Goal: Check status: Check status

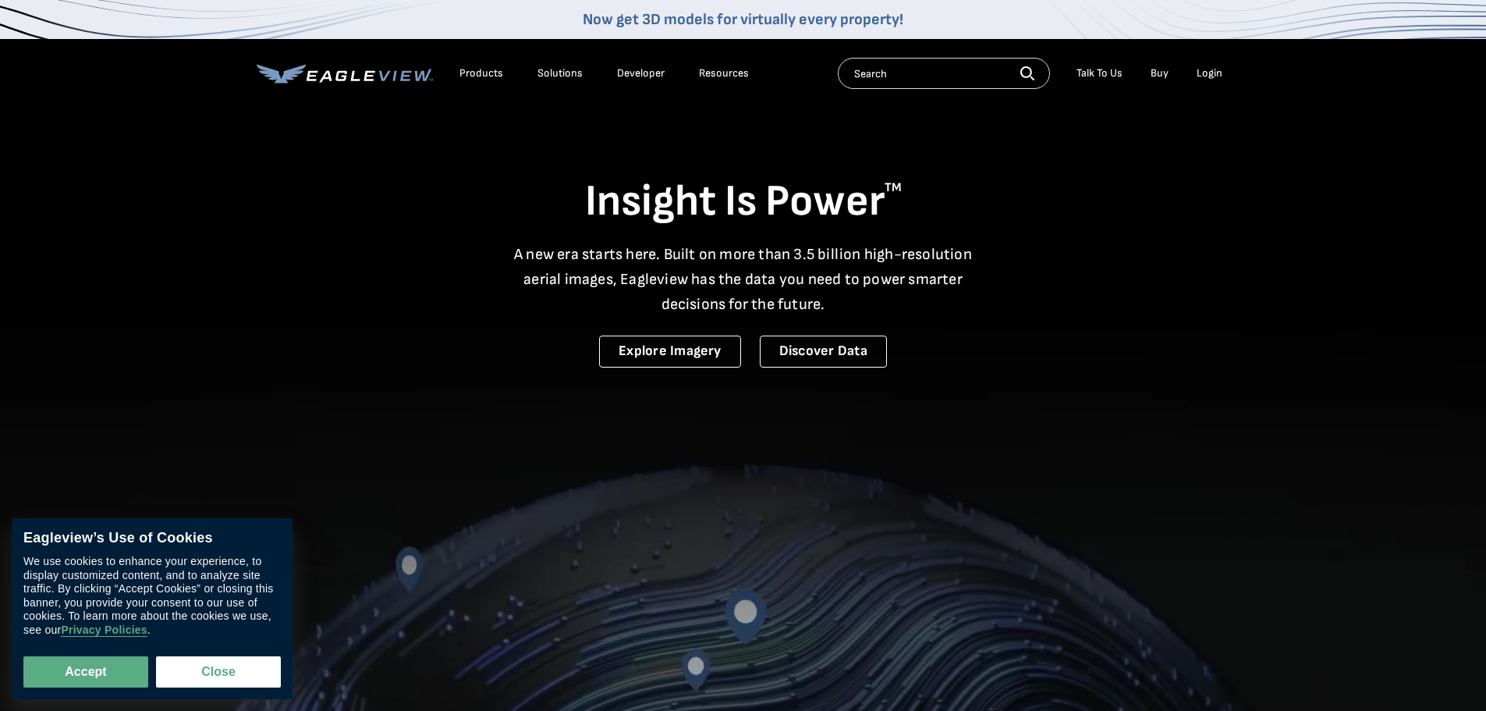
click at [1213, 73] on div "Login" at bounding box center [1210, 73] width 26 height 14
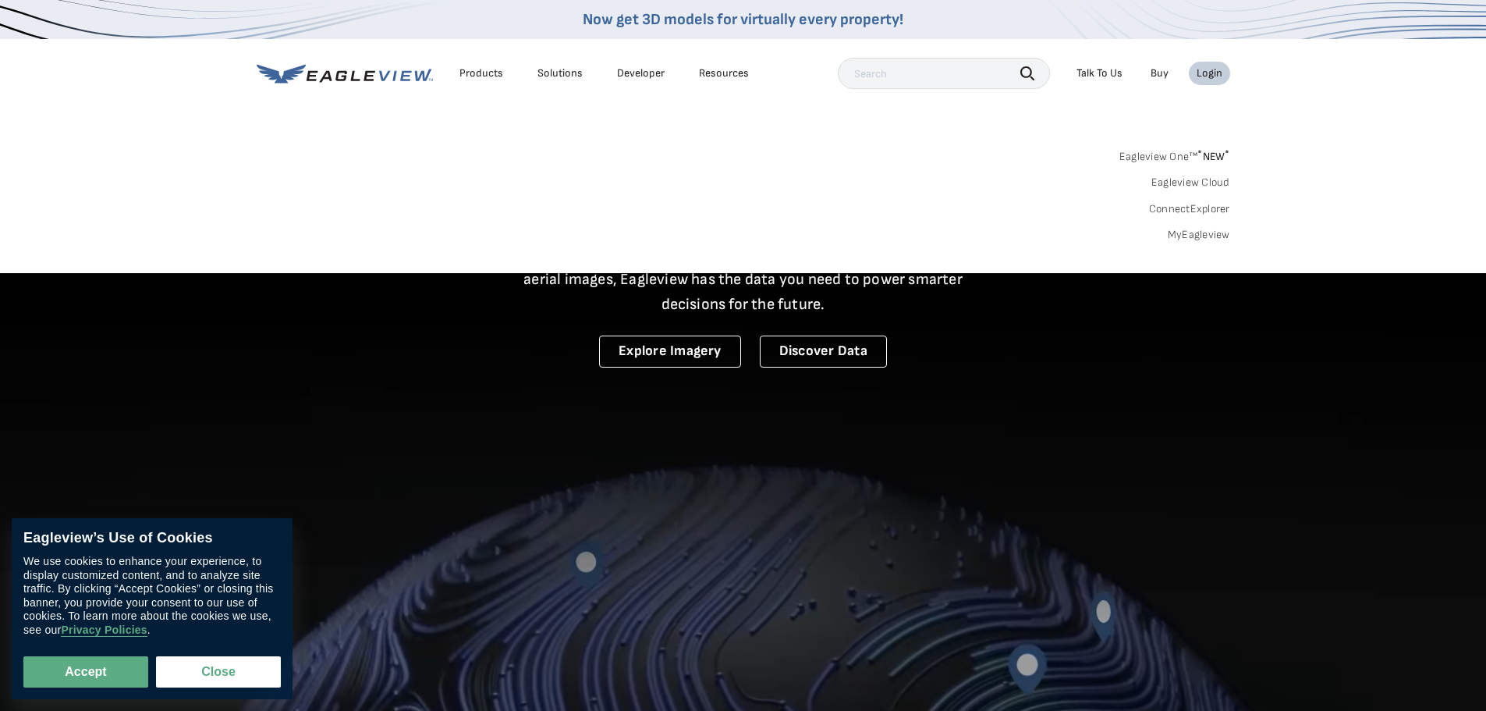
click at [1194, 235] on link "MyEagleview" at bounding box center [1199, 235] width 62 height 14
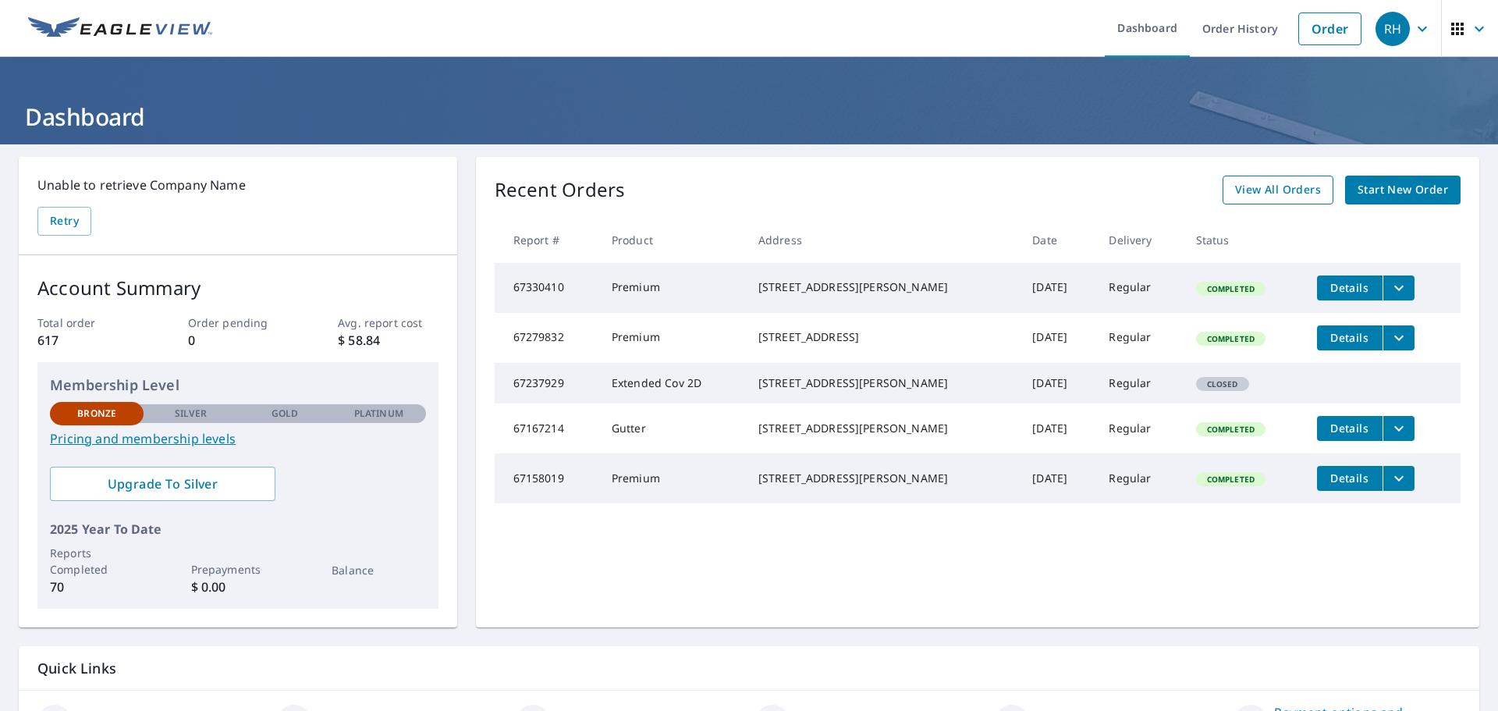
click at [1286, 199] on span "View All Orders" at bounding box center [1278, 190] width 86 height 20
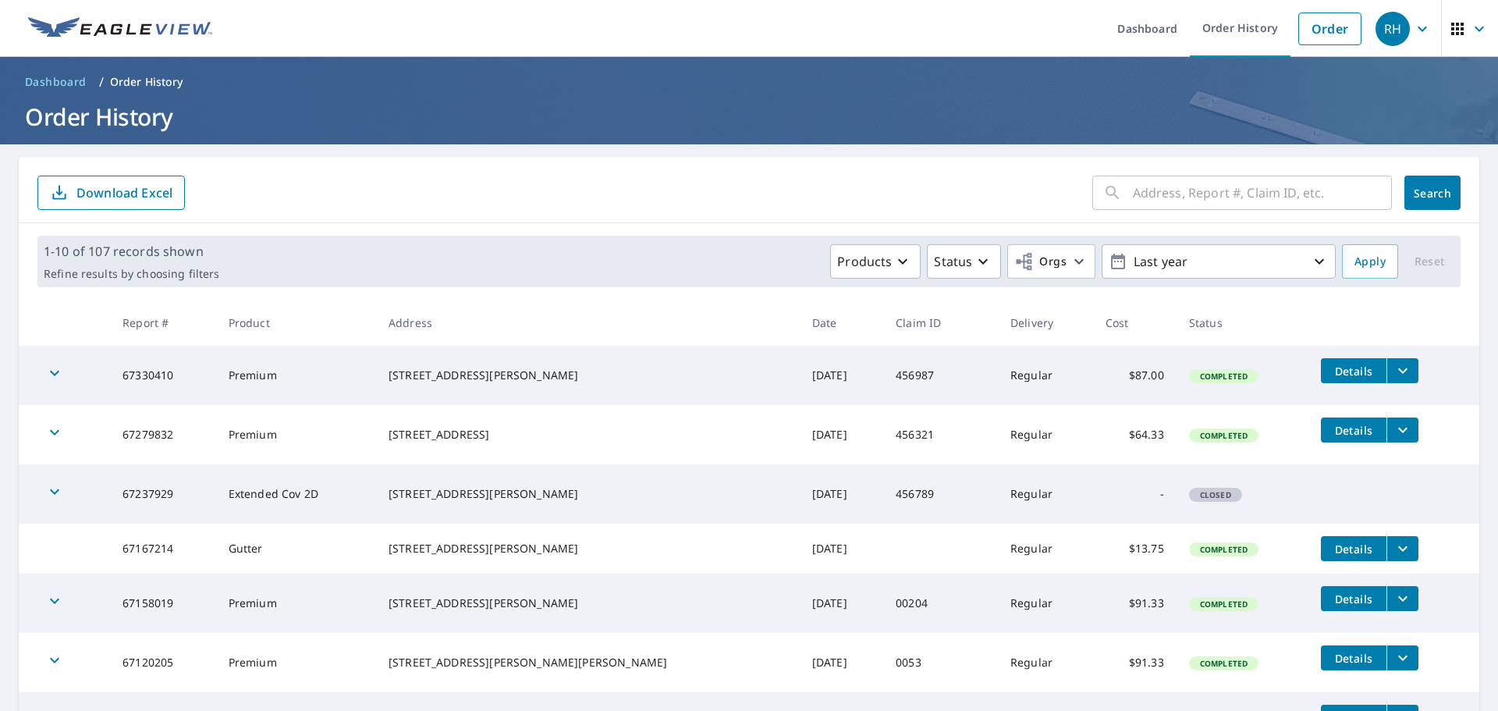
click at [1276, 193] on input "text" at bounding box center [1262, 193] width 259 height 44
type input "2417 [PERSON_NAME]"
click button "Search" at bounding box center [1432, 193] width 56 height 34
